Goal: Transaction & Acquisition: Download file/media

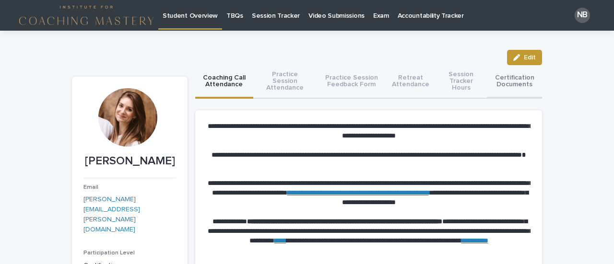
click at [506, 78] on button "Certification Documents" at bounding box center [514, 82] width 55 height 34
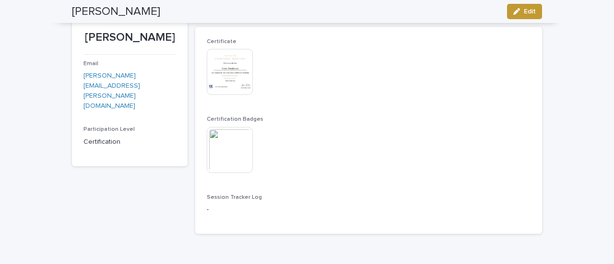
scroll to position [144, 0]
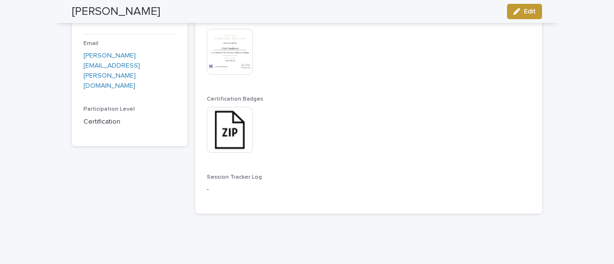
click at [229, 66] on img at bounding box center [230, 52] width 46 height 46
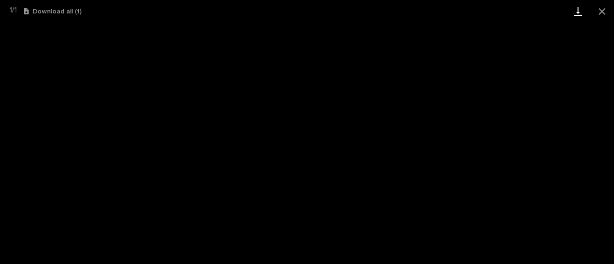
click at [581, 9] on link "Download" at bounding box center [578, 11] width 24 height 23
click at [599, 8] on button "Close gallery" at bounding box center [602, 11] width 24 height 23
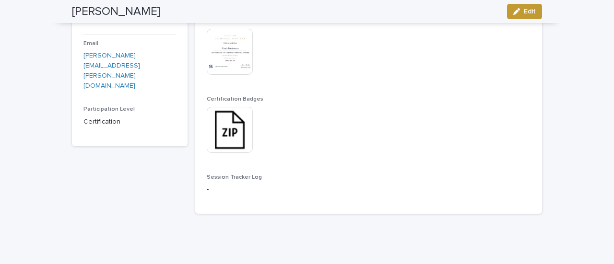
click at [237, 139] on img at bounding box center [230, 130] width 46 height 46
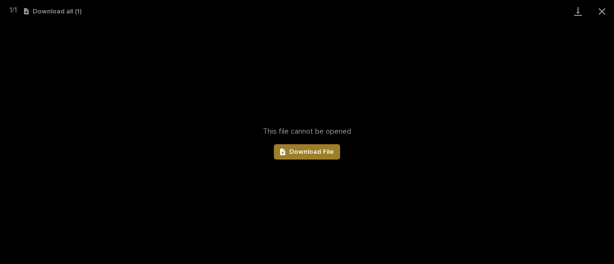
click at [327, 157] on link "Download File" at bounding box center [307, 151] width 66 height 15
